Goal: Task Accomplishment & Management: Complete application form

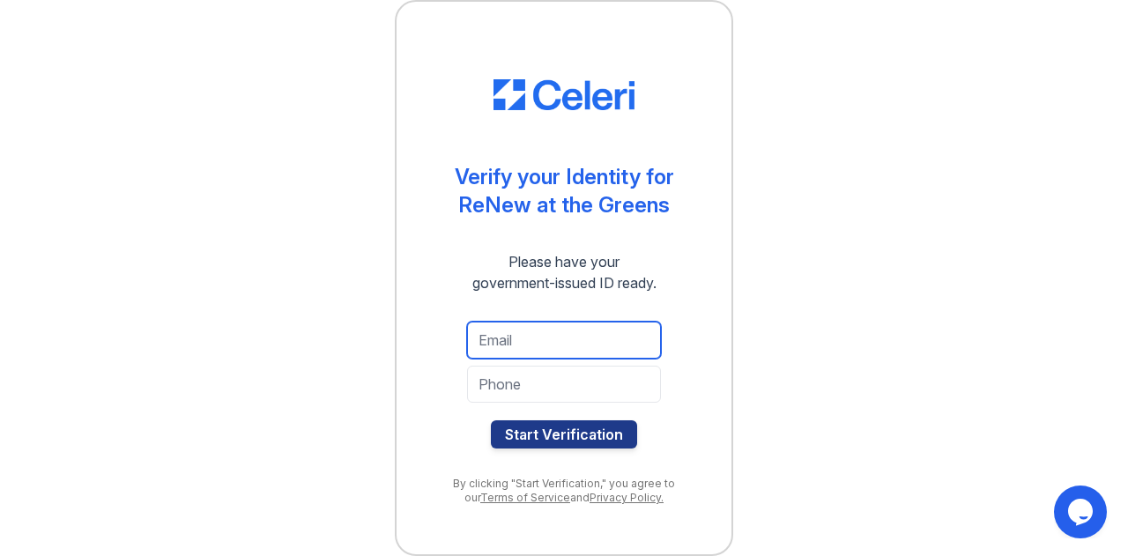
click at [592, 348] on input "email" at bounding box center [564, 340] width 194 height 37
type input "[EMAIL_ADDRESS][DOMAIN_NAME]"
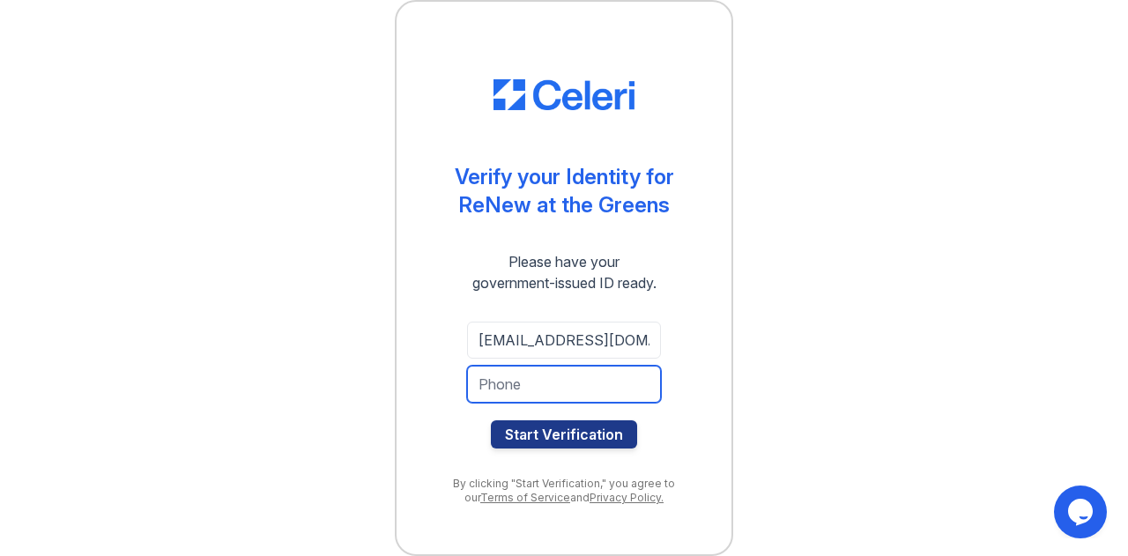
click at [594, 384] on input "tel" at bounding box center [564, 384] width 194 height 37
type input "4142554557"
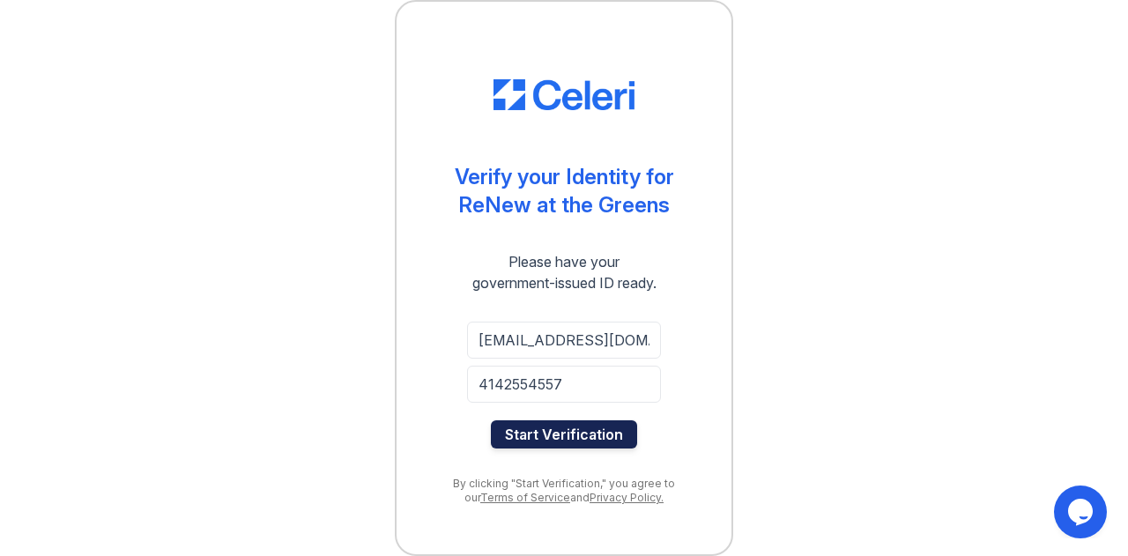
click at [592, 433] on button "Start Verification" at bounding box center [564, 434] width 146 height 28
